Goal: Task Accomplishment & Management: Complete application form

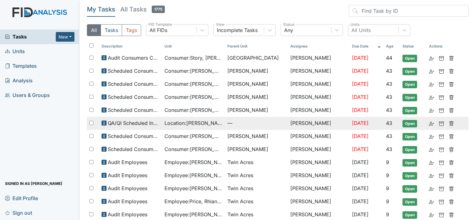
click at [169, 120] on span "Location : Lockwood" at bounding box center [193, 123] width 58 height 7
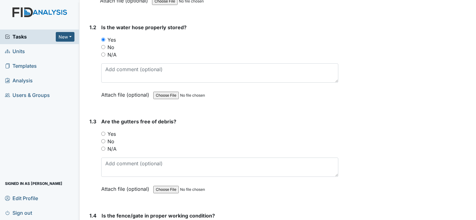
scroll to position [187, 0]
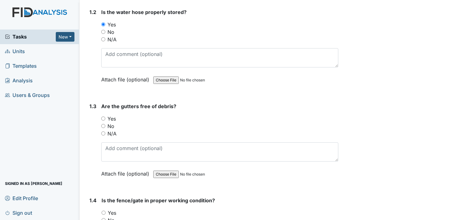
click at [105, 126] on input "No" at bounding box center [103, 126] width 4 height 4
radio input "true"
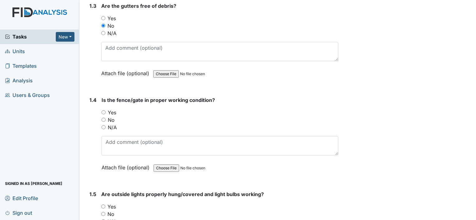
scroll to position [311, 0]
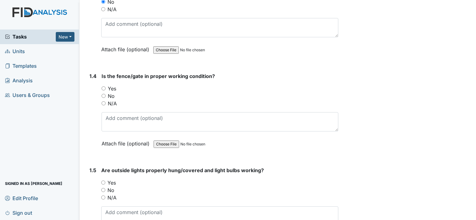
click at [105, 88] on input "Yes" at bounding box center [104, 89] width 4 height 4
radio input "true"
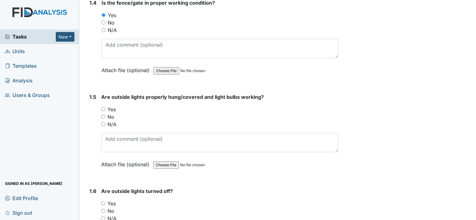
scroll to position [405, 0]
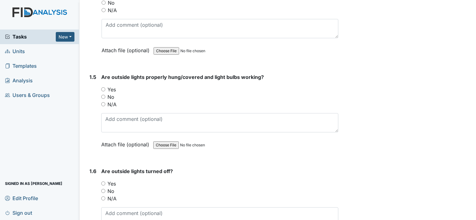
click at [102, 87] on input "Yes" at bounding box center [103, 89] width 4 height 4
radio input "true"
click at [103, 182] on input "Yes" at bounding box center [103, 184] width 4 height 4
radio input "true"
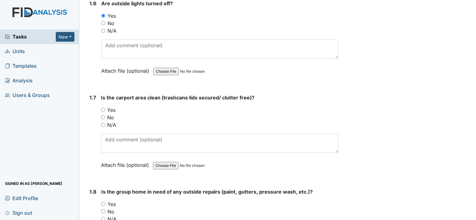
scroll to position [592, 0]
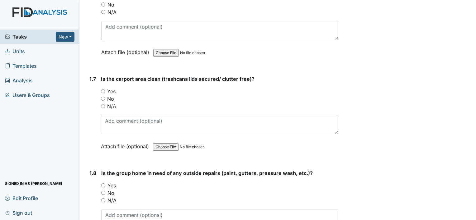
click at [102, 104] on input "N/A" at bounding box center [103, 106] width 4 height 4
radio input "true"
drag, startPoint x: 328, startPoint y: 182, endPoint x: 445, endPoint y: 12, distance: 205.9
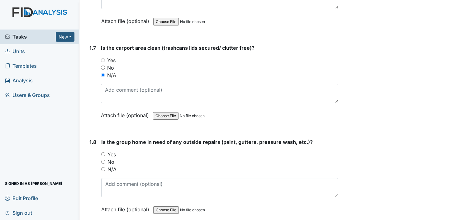
scroll to position [654, 0]
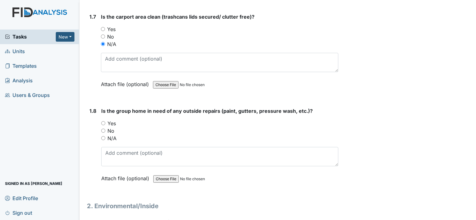
click at [103, 122] on input "Yes" at bounding box center [103, 123] width 4 height 4
radio input "true"
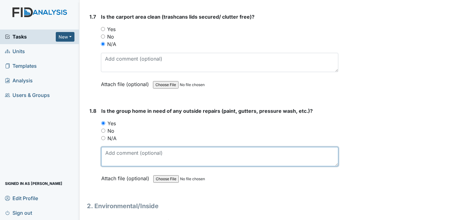
click at [133, 153] on textarea at bounding box center [219, 156] width 237 height 19
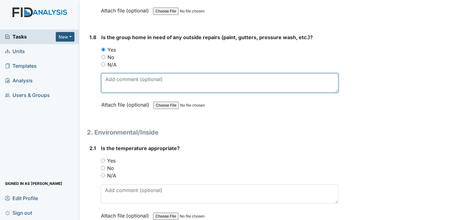
scroll to position [747, 0]
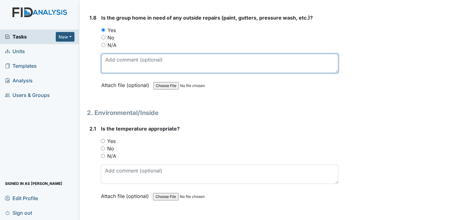
click at [147, 59] on textarea at bounding box center [219, 63] width 237 height 19
click at [262, 60] on textarea at bounding box center [219, 63] width 237 height 19
click at [158, 65] on textarea at bounding box center [219, 63] width 237 height 19
click at [123, 59] on textarea at bounding box center [219, 63] width 237 height 19
drag, startPoint x: 153, startPoint y: 59, endPoint x: 153, endPoint y: 54, distance: 5.0
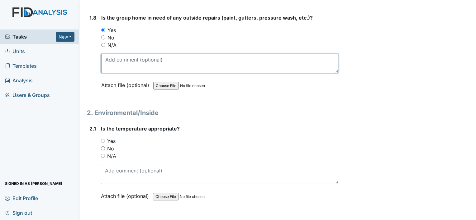
click at [153, 55] on textarea at bounding box center [219, 63] width 237 height 19
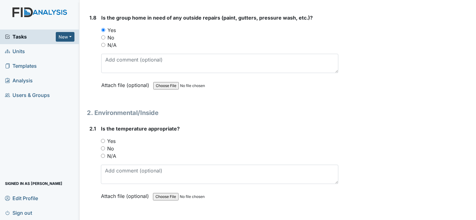
click at [106, 138] on div "Yes" at bounding box center [219, 141] width 237 height 7
click at [103, 139] on input "Yes" at bounding box center [103, 141] width 4 height 4
radio input "true"
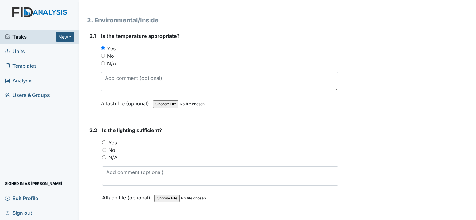
scroll to position [841, 0]
click at [105, 140] on input "Yes" at bounding box center [104, 142] width 4 height 4
radio input "true"
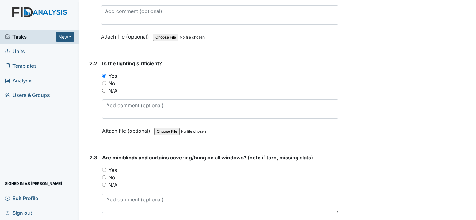
scroll to position [934, 0]
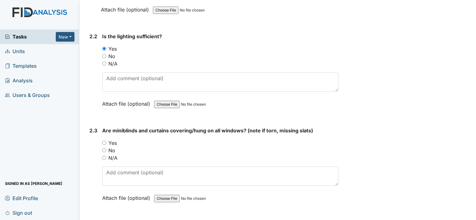
click at [103, 141] on input "Yes" at bounding box center [104, 143] width 4 height 4
radio input "true"
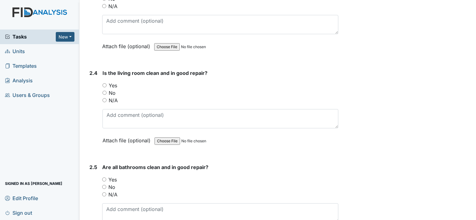
scroll to position [1090, 0]
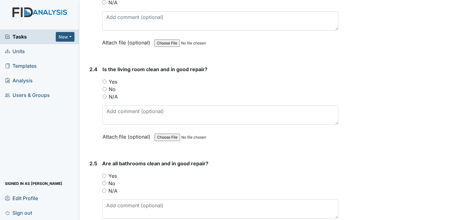
click at [103, 80] on input "Yes" at bounding box center [104, 82] width 4 height 4
radio input "true"
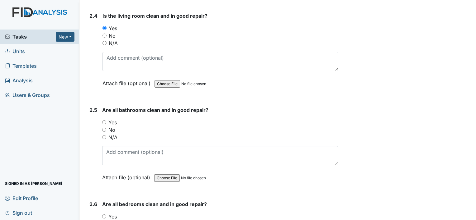
scroll to position [1152, 0]
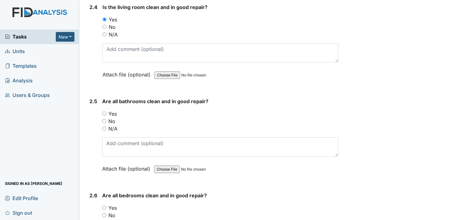
click at [104, 112] on input "Yes" at bounding box center [104, 114] width 4 height 4
radio input "true"
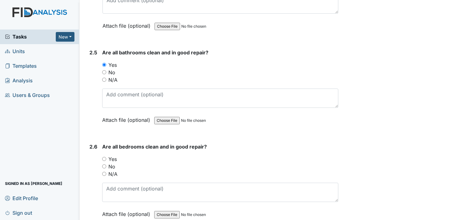
scroll to position [1214, 0]
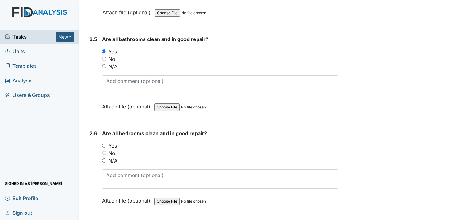
click at [104, 144] on input "Yes" at bounding box center [104, 146] width 4 height 4
radio input "true"
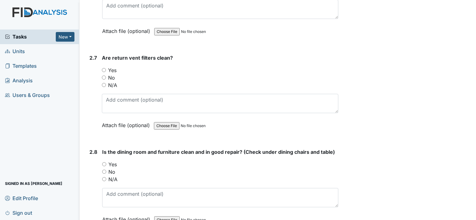
scroll to position [1401, 0]
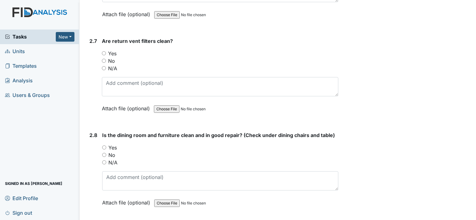
click at [102, 51] on input "Yes" at bounding box center [104, 53] width 4 height 4
radio input "true"
click at [103, 146] on input "Yes" at bounding box center [104, 148] width 4 height 4
radio input "true"
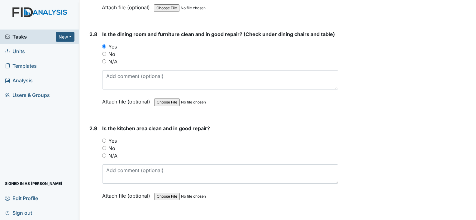
scroll to position [1526, 0]
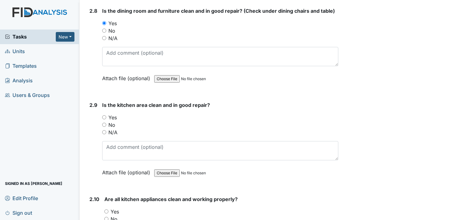
click at [104, 116] on input "Yes" at bounding box center [104, 118] width 4 height 4
radio input "true"
click at [107, 210] on input "Yes" at bounding box center [106, 212] width 4 height 4
radio input "true"
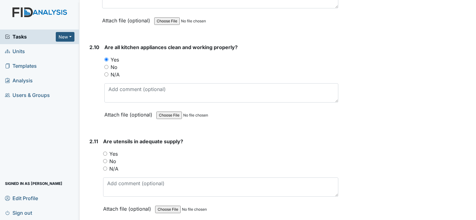
scroll to position [1681, 0]
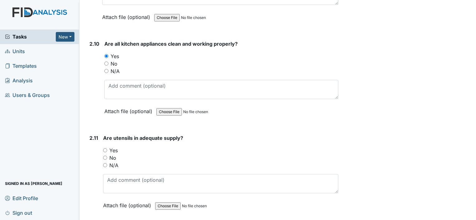
click at [105, 147] on div "Yes" at bounding box center [220, 150] width 235 height 7
click at [103, 149] on input "Yes" at bounding box center [105, 151] width 4 height 4
radio input "true"
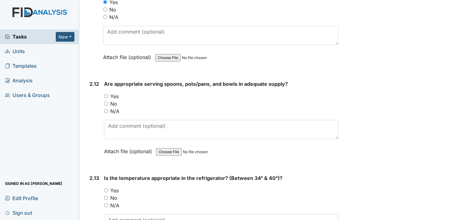
scroll to position [1837, 0]
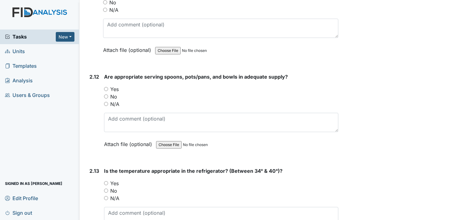
click at [105, 87] on input "Yes" at bounding box center [106, 89] width 4 height 4
radio input "true"
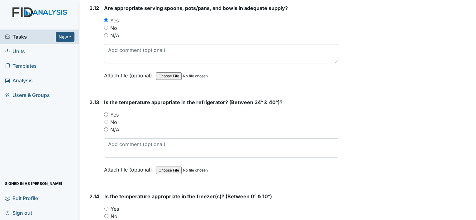
scroll to position [1931, 0]
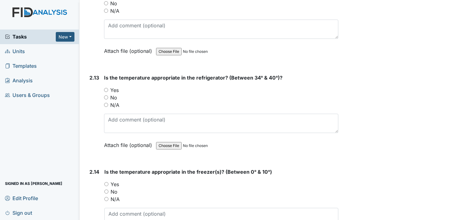
click at [106, 88] on input "Yes" at bounding box center [106, 90] width 4 height 4
radio input "true"
click at [111, 181] on label "Yes" at bounding box center [115, 184] width 8 height 7
click at [108, 182] on input "Yes" at bounding box center [106, 184] width 4 height 4
radio input "true"
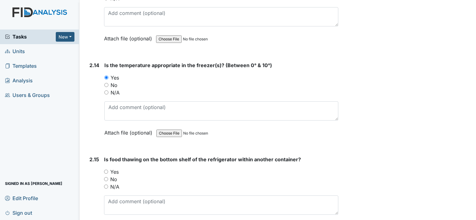
scroll to position [2117, 0]
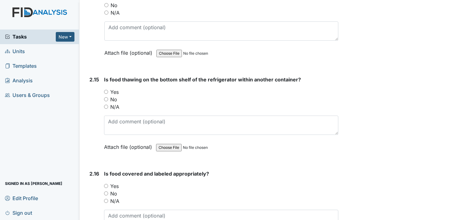
click at [104, 90] on input "Yes" at bounding box center [106, 92] width 4 height 4
radio input "true"
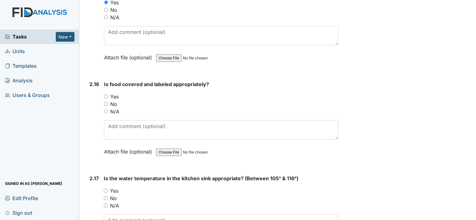
scroll to position [2211, 0]
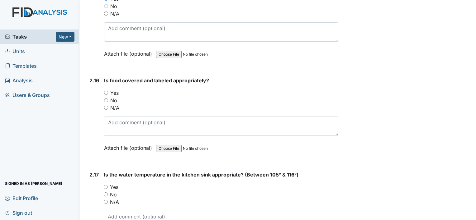
click at [107, 91] on input "Yes" at bounding box center [106, 93] width 4 height 4
radio input "true"
click at [104, 185] on input "Yes" at bounding box center [106, 187] width 4 height 4
radio input "true"
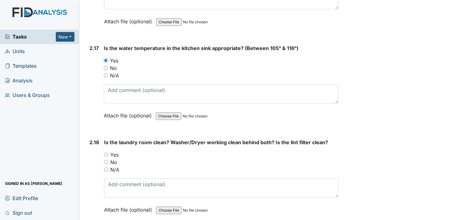
scroll to position [2429, 0]
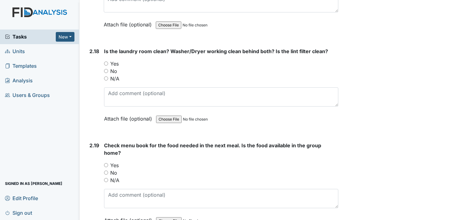
click at [106, 62] on input "Yes" at bounding box center [106, 64] width 4 height 4
radio input "true"
click at [105, 163] on input "Yes" at bounding box center [106, 165] width 4 height 4
radio input "true"
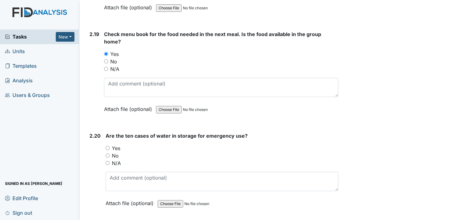
scroll to position [2553, 0]
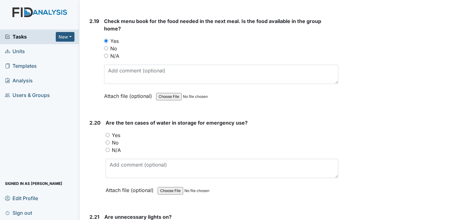
click at [109, 133] on input "Yes" at bounding box center [108, 135] width 4 height 4
radio input "true"
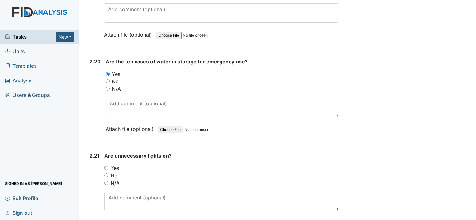
scroll to position [2647, 0]
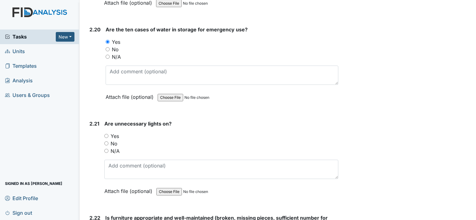
click at [105, 133] on div "Yes" at bounding box center [221, 136] width 234 height 7
click at [108, 142] on input "No" at bounding box center [106, 144] width 4 height 4
radio input "true"
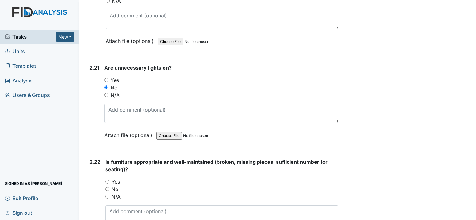
scroll to position [2771, 0]
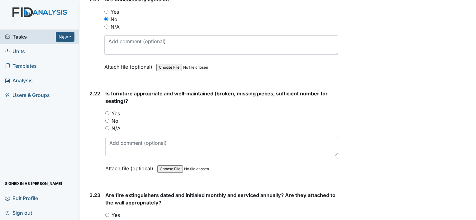
click at [107, 111] on input "Yes" at bounding box center [107, 113] width 4 height 4
radio input "true"
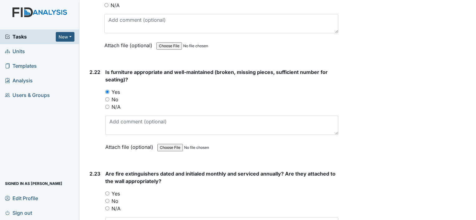
scroll to position [2865, 0]
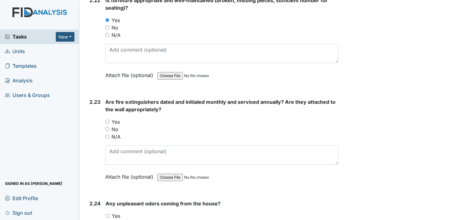
click at [107, 120] on input "Yes" at bounding box center [107, 122] width 4 height 4
radio input "true"
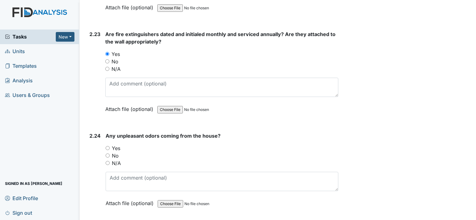
scroll to position [2958, 0]
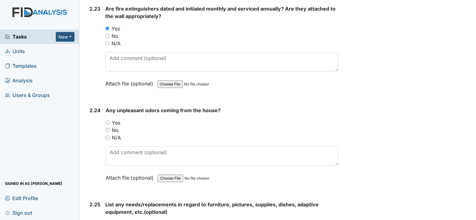
click at [106, 128] on input "No" at bounding box center [108, 130] width 4 height 4
radio input "true"
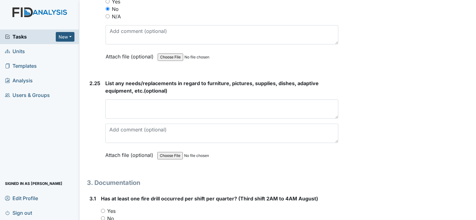
scroll to position [3083, 0]
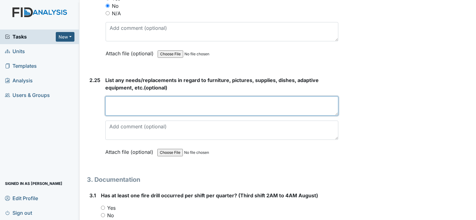
click at [121, 97] on textarea at bounding box center [221, 106] width 233 height 19
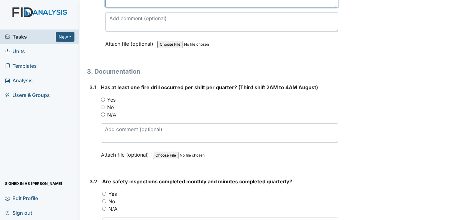
scroll to position [3207, 0]
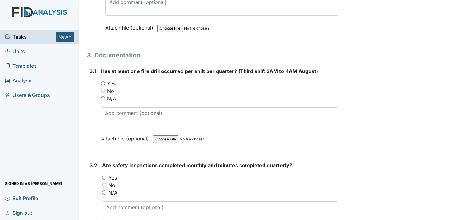
type textarea "n/a"
click at [106, 80] on div "Yes" at bounding box center [219, 83] width 237 height 7
click at [106, 174] on div "Yes" at bounding box center [220, 177] width 236 height 7
click at [103, 82] on input "Yes" at bounding box center [103, 84] width 4 height 4
radio input "true"
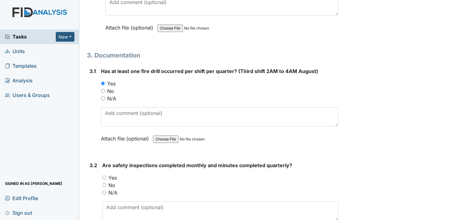
click at [106, 176] on input "Yes" at bounding box center [104, 178] width 4 height 4
radio input "true"
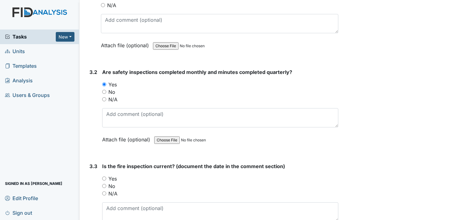
scroll to position [3332, 0]
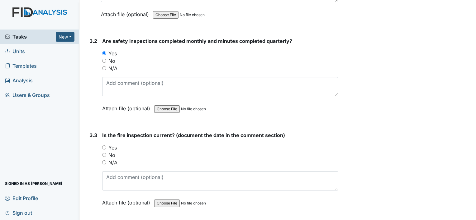
click at [102, 136] on div "3.3 Is the fire inspection current? (document the date in the comment section) …" at bounding box center [212, 174] width 251 height 84
drag, startPoint x: 106, startPoint y: 137, endPoint x: 140, endPoint y: 187, distance: 60.7
click at [106, 146] on input "Yes" at bounding box center [104, 148] width 4 height 4
radio input "true"
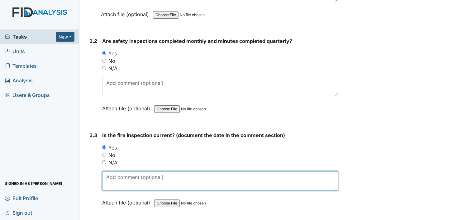
click at [136, 173] on textarea at bounding box center [220, 181] width 236 height 19
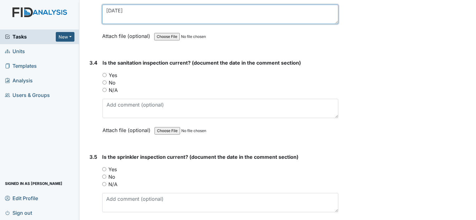
scroll to position [3519, 0]
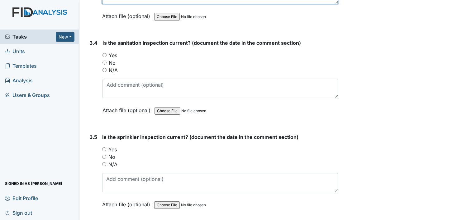
type textarea "[DATE]"
drag, startPoint x: 102, startPoint y: 137, endPoint x: 105, endPoint y: 138, distance: 3.4
click at [102, 138] on div "3.5 Is the sprinkler inspection current? (document the date in the comment sect…" at bounding box center [212, 176] width 251 height 84
click at [105, 148] on input "Yes" at bounding box center [104, 150] width 4 height 4
radio input "true"
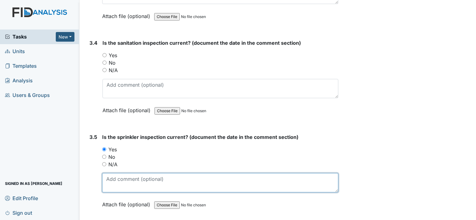
click at [130, 179] on textarea at bounding box center [220, 182] width 236 height 19
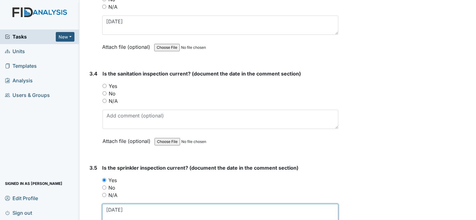
scroll to position [3456, 0]
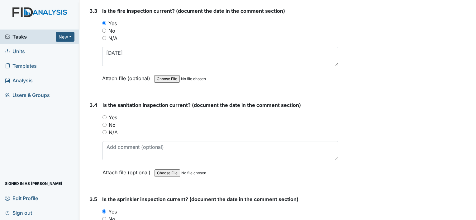
type textarea "[DATE]"
click at [103, 116] on input "Yes" at bounding box center [104, 118] width 4 height 4
radio input "true"
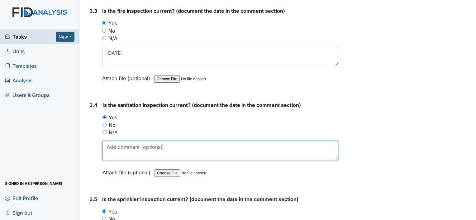
click at [119, 141] on textarea at bounding box center [220, 150] width 236 height 19
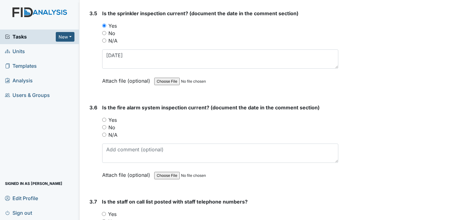
scroll to position [3643, 0]
type textarea "[DATE]"
click at [102, 117] on input "Yes" at bounding box center [104, 119] width 4 height 4
radio input "true"
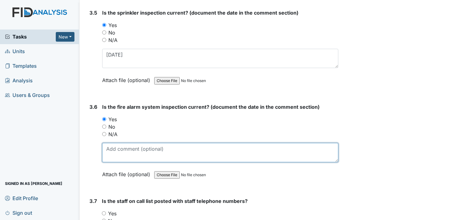
click at [119, 147] on textarea at bounding box center [220, 152] width 236 height 19
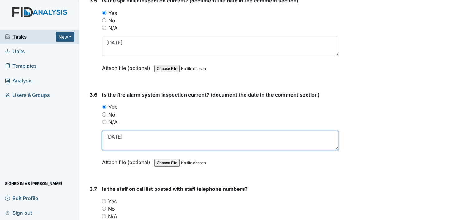
scroll to position [3674, 0]
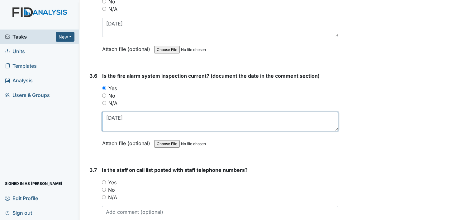
type textarea "[DATE]"
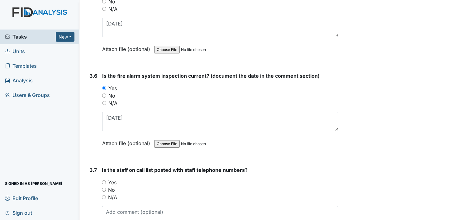
click at [103, 181] on input "Yes" at bounding box center [104, 183] width 4 height 4
radio input "true"
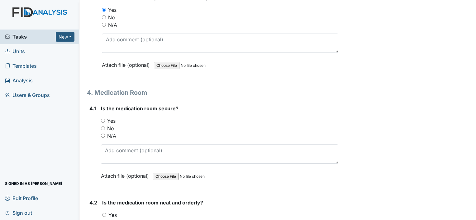
scroll to position [3861, 0]
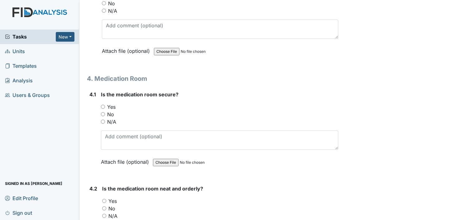
click at [102, 105] on input "Yes" at bounding box center [103, 107] width 4 height 4
radio input "true"
click at [104, 199] on input "Yes" at bounding box center [104, 201] width 4 height 4
radio input "true"
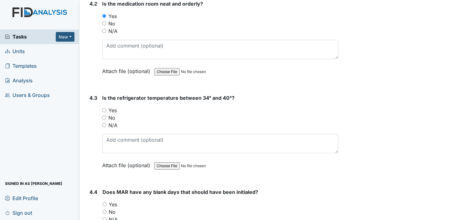
scroll to position [4048, 0]
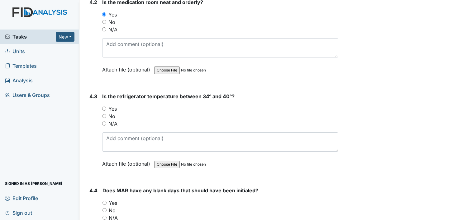
click at [103, 107] on input "Yes" at bounding box center [104, 109] width 4 height 4
radio input "true"
click at [106, 201] on input "Yes" at bounding box center [104, 203] width 4 height 4
radio input "true"
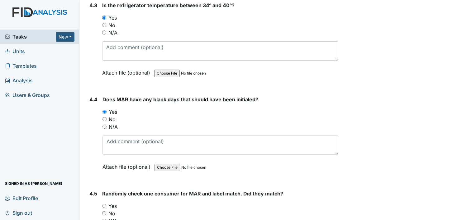
scroll to position [4204, 0]
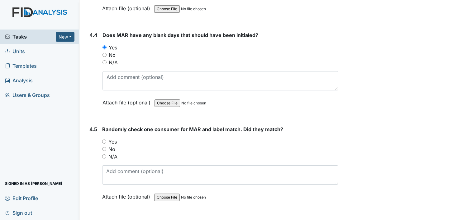
click at [103, 140] on input "Yes" at bounding box center [104, 142] width 4 height 4
radio input "true"
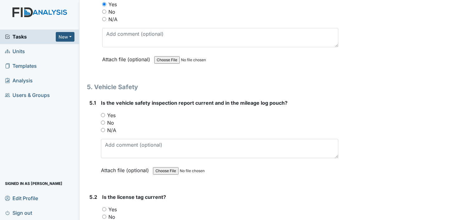
scroll to position [4359, 0]
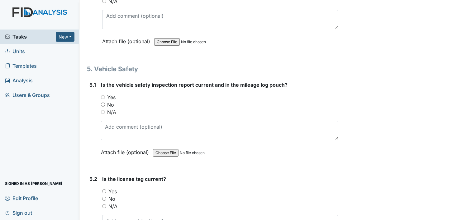
click at [102, 95] on input "Yes" at bounding box center [103, 97] width 4 height 4
radio input "true"
click at [105, 190] on input "Yes" at bounding box center [104, 192] width 4 height 4
radio input "true"
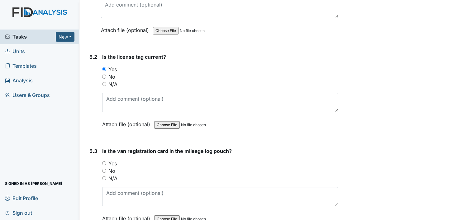
scroll to position [4484, 0]
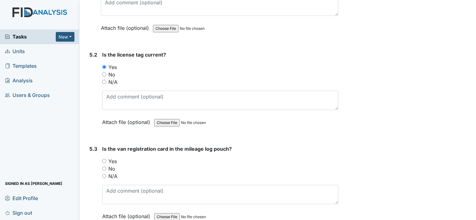
click at [106, 158] on div "Yes" at bounding box center [220, 161] width 236 height 7
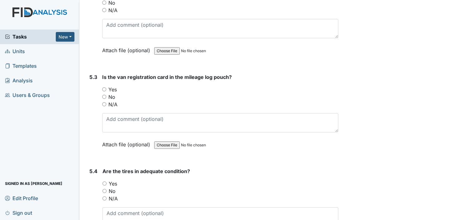
scroll to position [4577, 0]
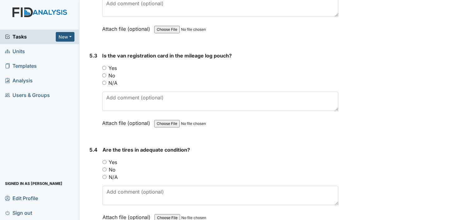
click at [104, 66] on input "Yes" at bounding box center [104, 68] width 4 height 4
radio input "true"
click at [103, 159] on div "Yes" at bounding box center [220, 162] width 236 height 7
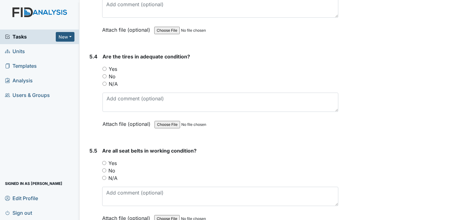
scroll to position [4702, 0]
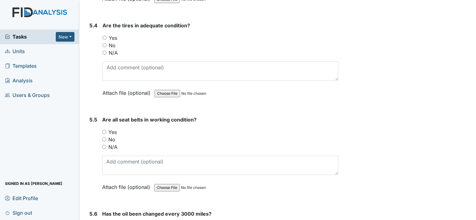
click at [104, 130] on input "Yes" at bounding box center [104, 132] width 4 height 4
radio input "true"
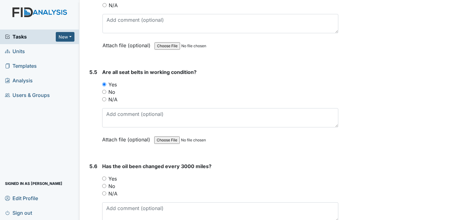
scroll to position [4764, 0]
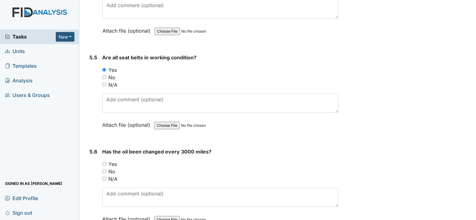
click at [104, 162] on input "Yes" at bounding box center [104, 164] width 4 height 4
radio input "true"
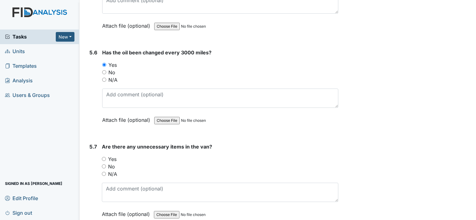
scroll to position [4881, 0]
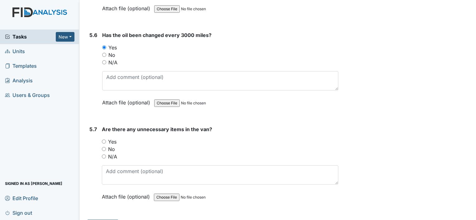
click at [106, 140] on input "Yes" at bounding box center [104, 142] width 4 height 4
radio input "true"
click at [103, 146] on div "No" at bounding box center [220, 149] width 236 height 7
click at [104, 147] on input "No" at bounding box center [104, 149] width 4 height 4
radio input "true"
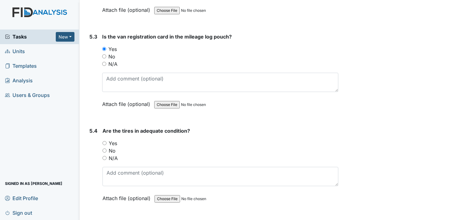
scroll to position [4569, 0]
